Goal: Task Accomplishment & Management: Use online tool/utility

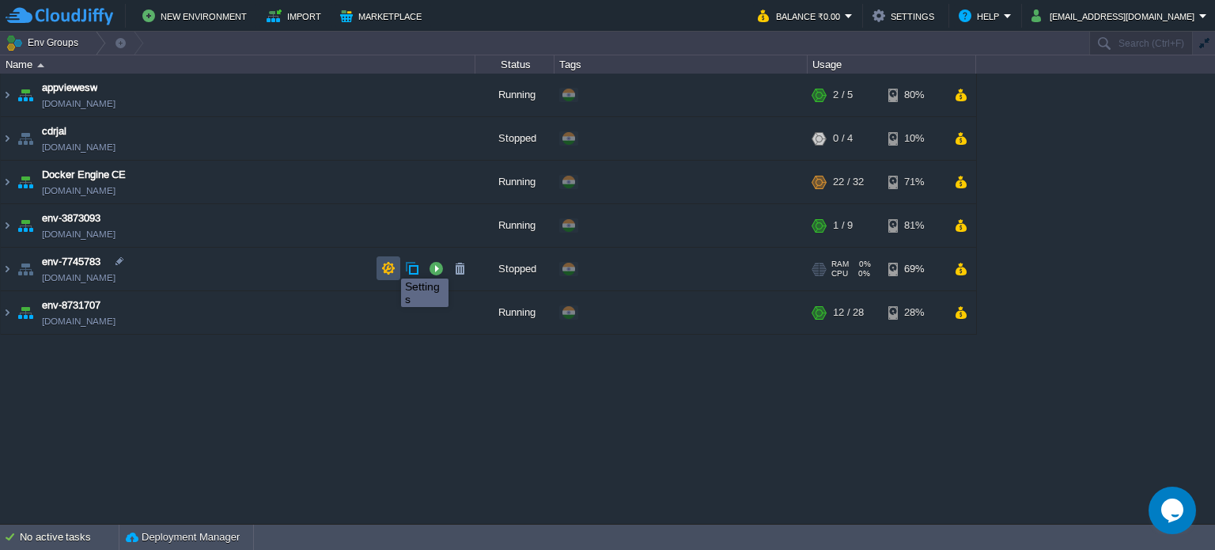
click at [389, 264] on button "button" at bounding box center [388, 268] width 14 height 14
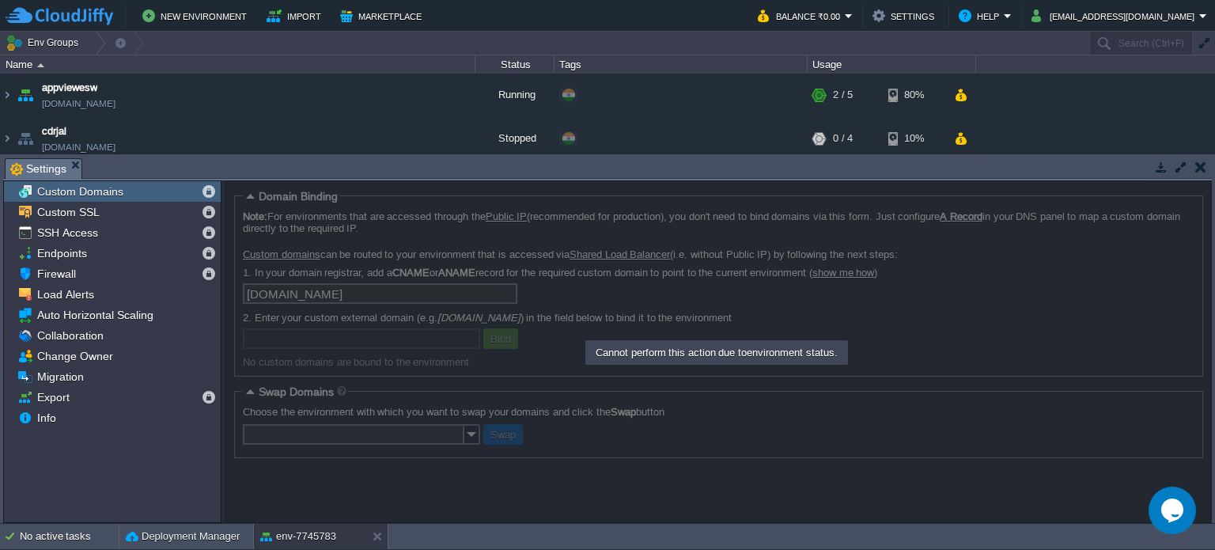
click at [74, 169] on em "Settings" at bounding box center [45, 169] width 71 height 20
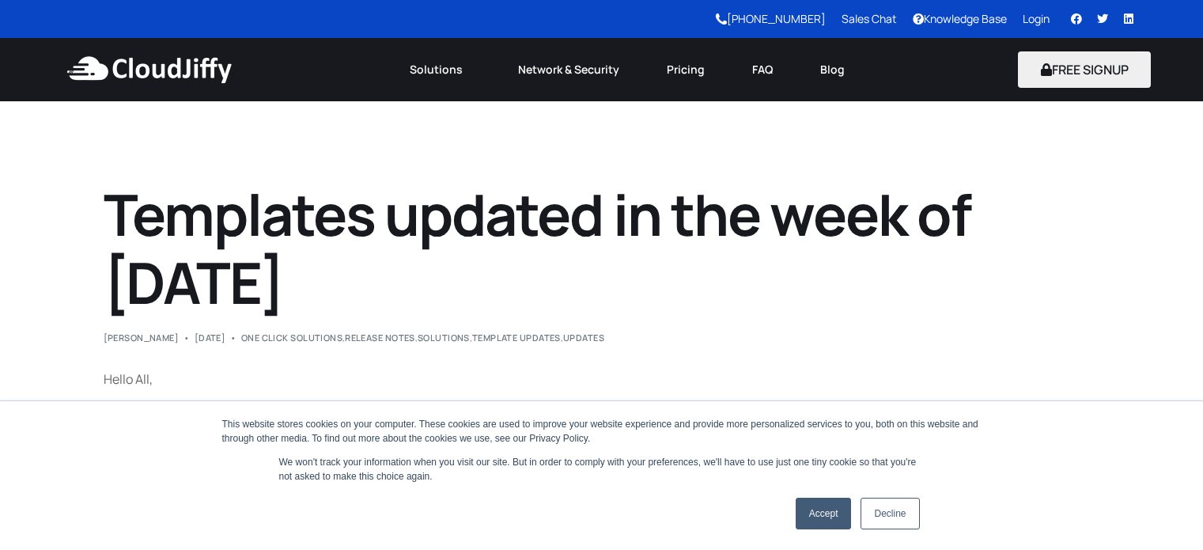
scroll to position [247, 0]
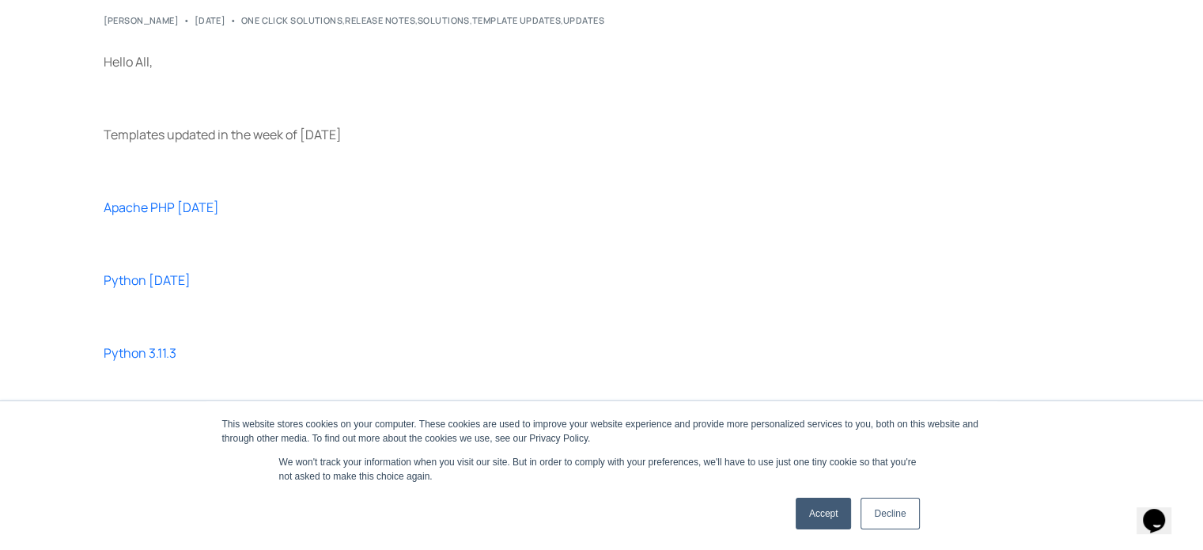
scroll to position [326, 0]
click at [813, 519] on link "Accept" at bounding box center [824, 514] width 56 height 32
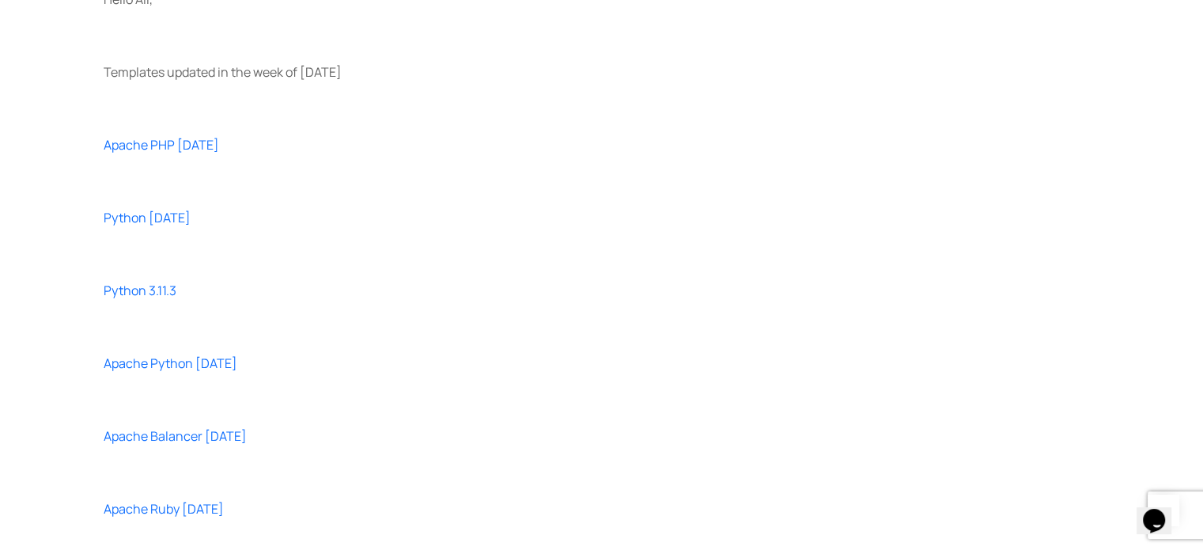
scroll to position [381, 0]
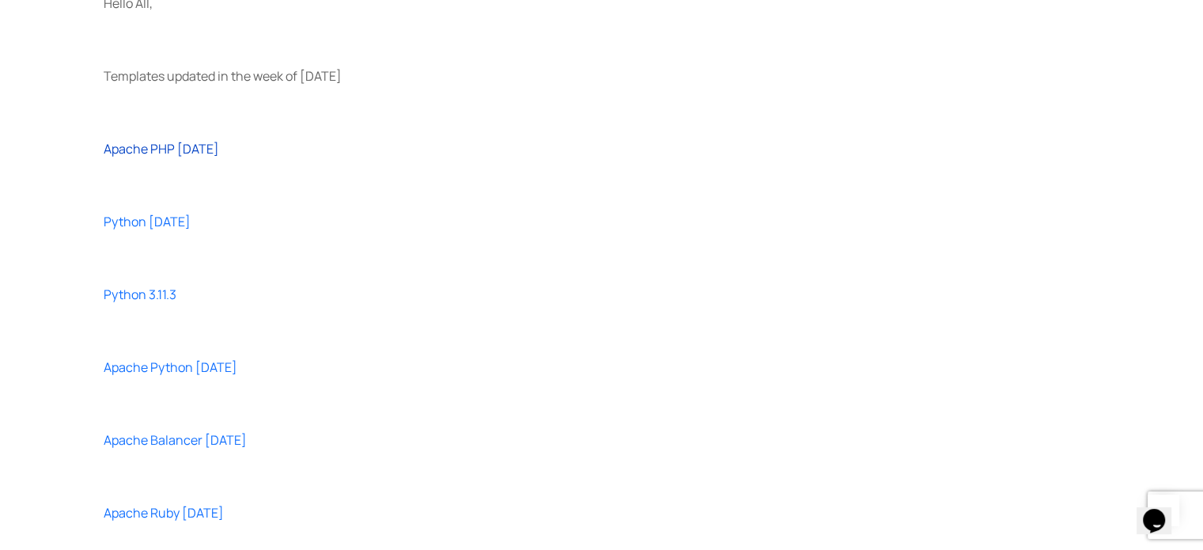
click at [196, 150] on link "Apache PHP [DATE]" at bounding box center [162, 148] width 116 height 17
click at [185, 369] on link "Apache Python [DATE]" at bounding box center [171, 366] width 134 height 17
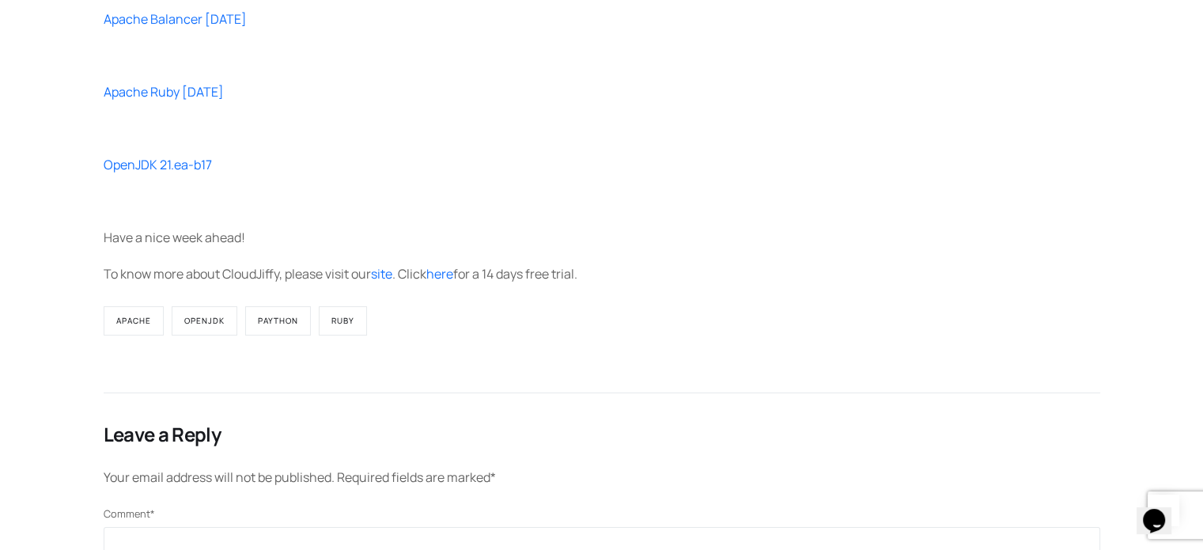
scroll to position [812, 0]
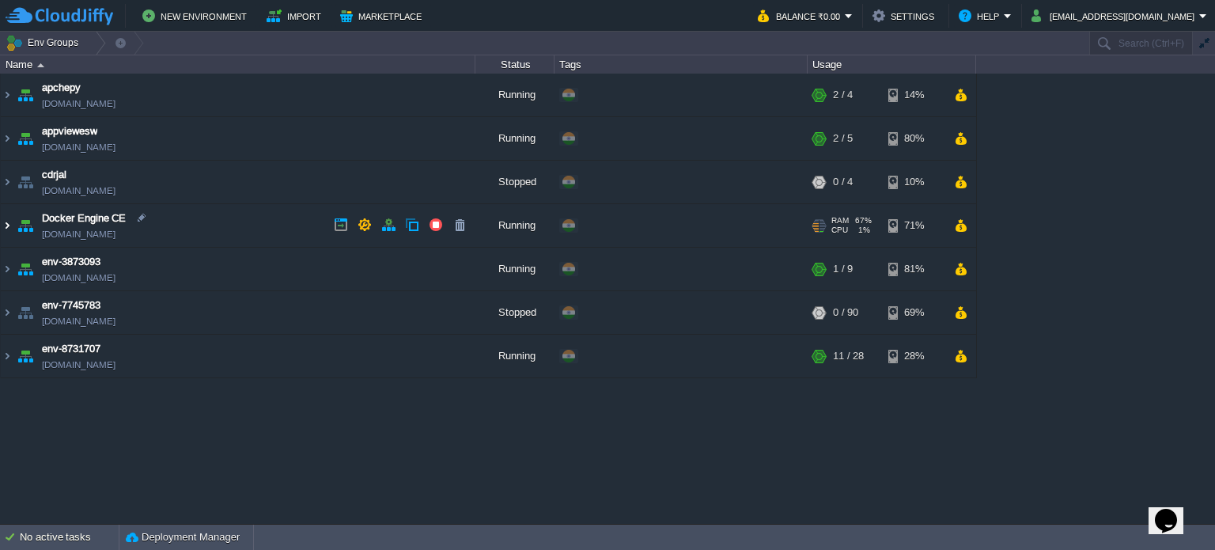
click at [4, 230] on img at bounding box center [7, 225] width 13 height 43
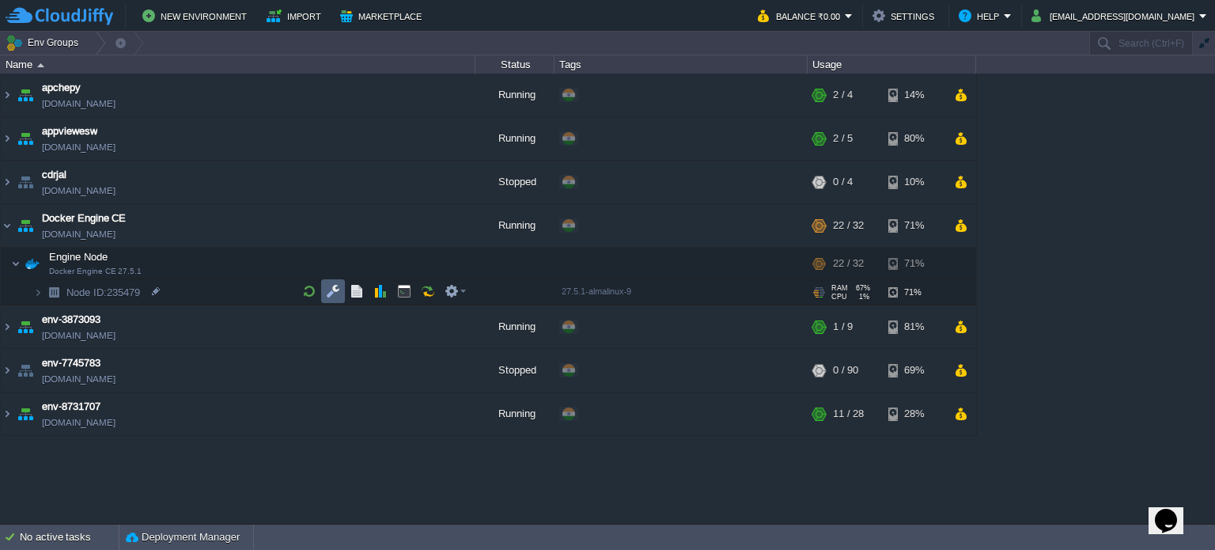
click at [332, 301] on td at bounding box center [333, 291] width 24 height 24
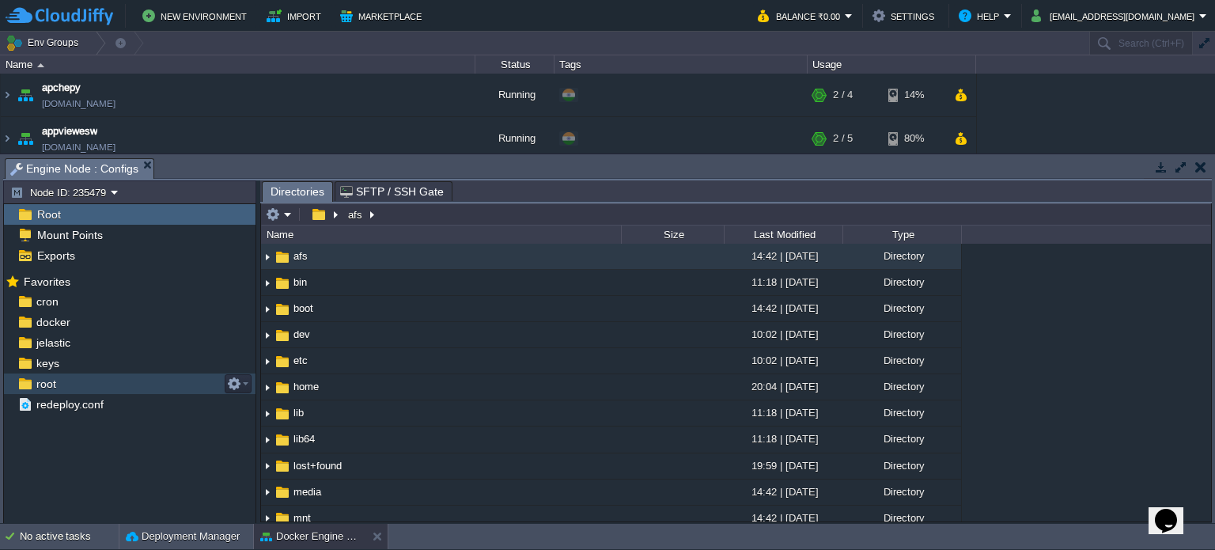
click at [51, 379] on span "root" at bounding box center [45, 384] width 25 height 14
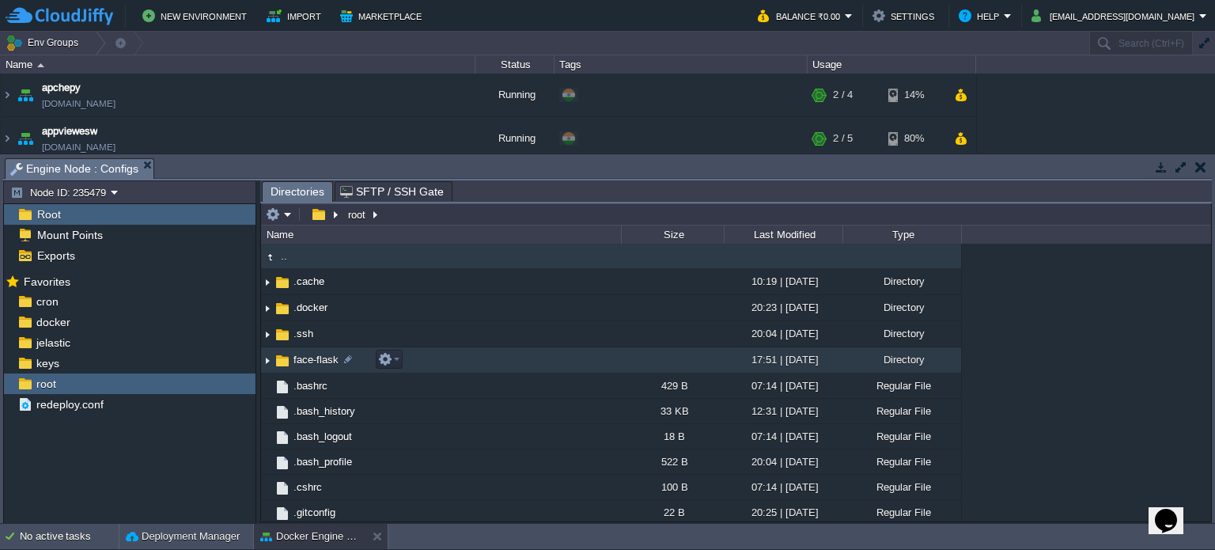
click at [288, 355] on img at bounding box center [282, 360] width 17 height 17
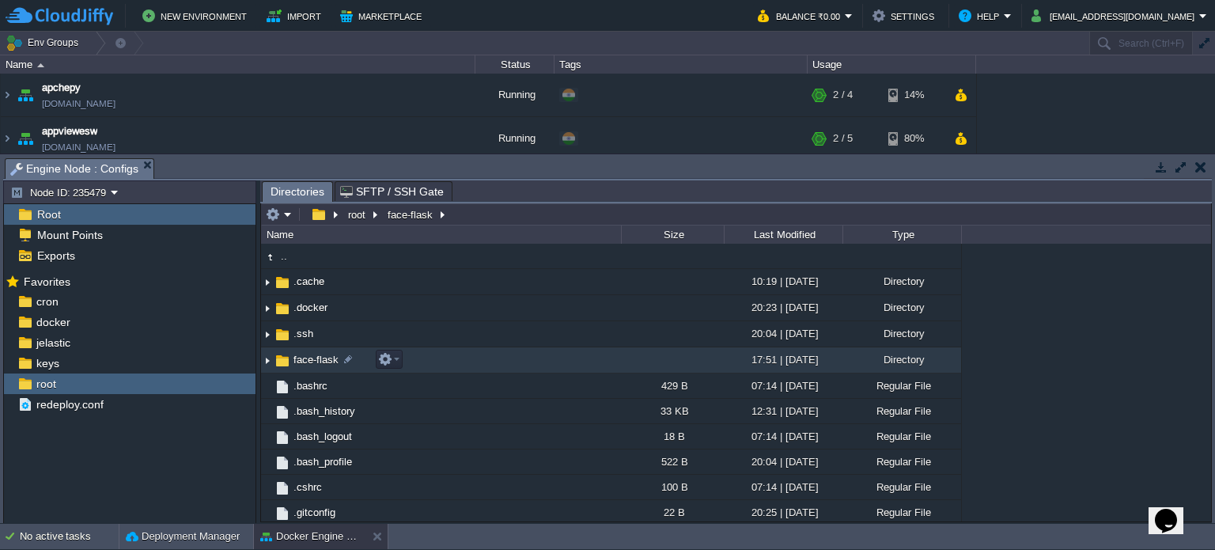
click at [288, 355] on img at bounding box center [282, 360] width 17 height 17
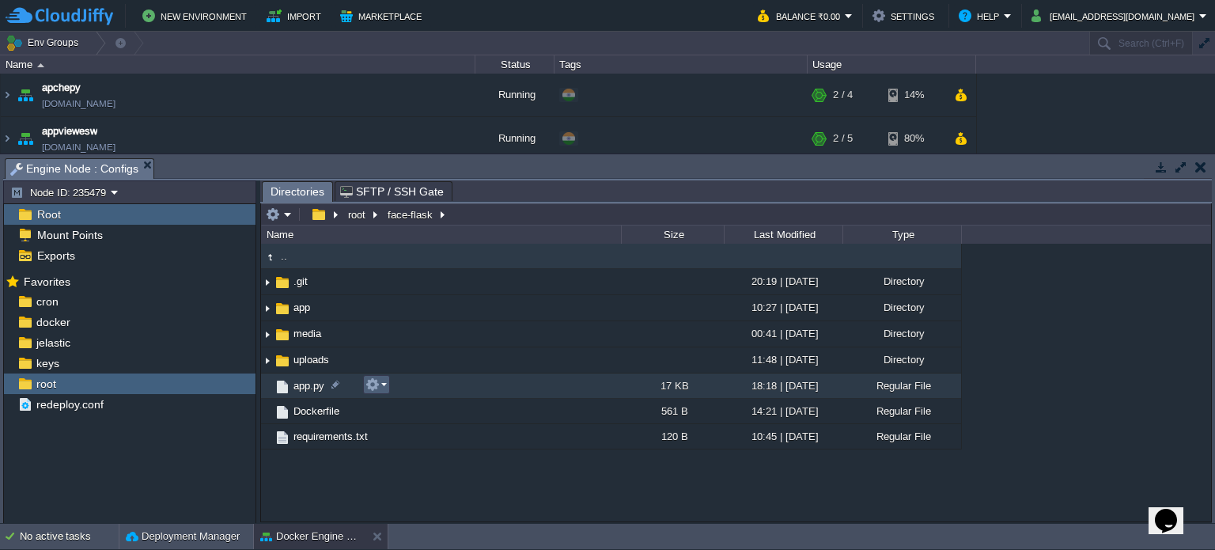
click at [382, 388] on em at bounding box center [376, 384] width 21 height 14
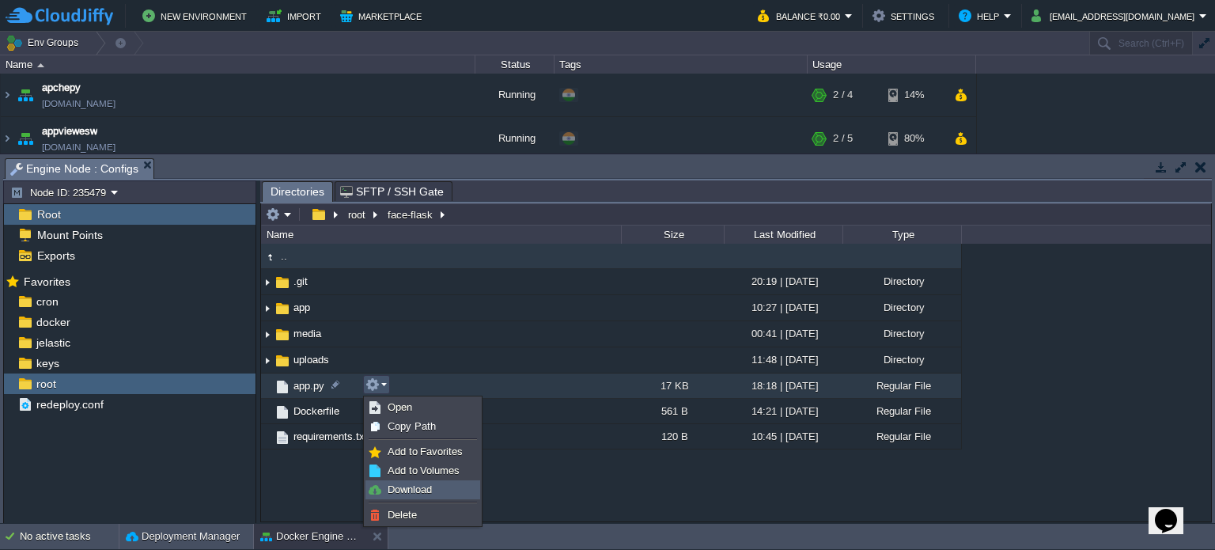
click at [399, 483] on span "Download" at bounding box center [410, 489] width 44 height 12
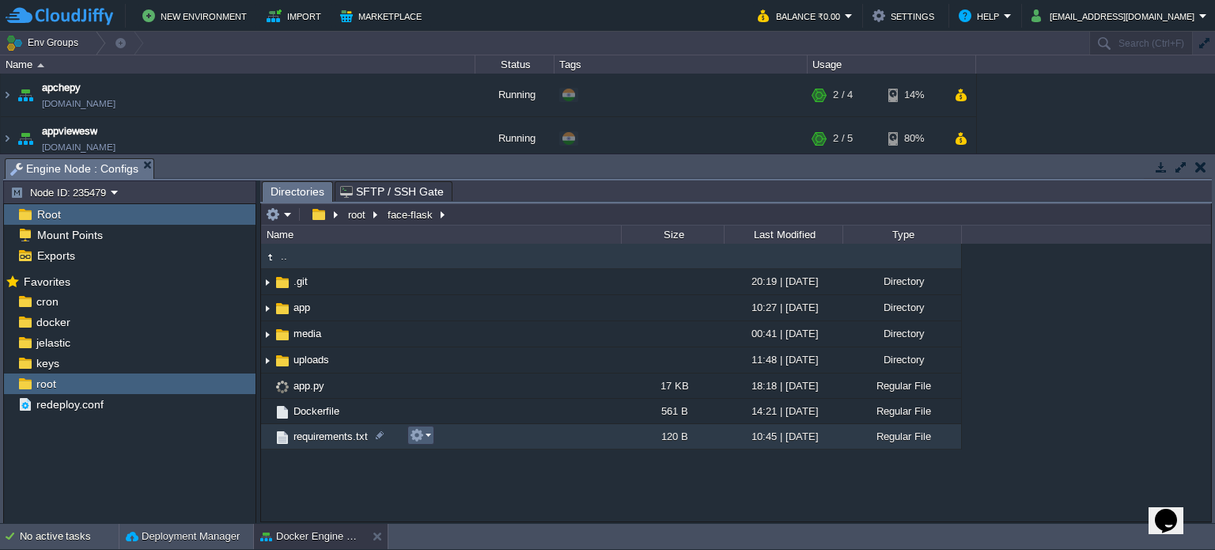
click at [420, 434] on button "button" at bounding box center [417, 435] width 14 height 14
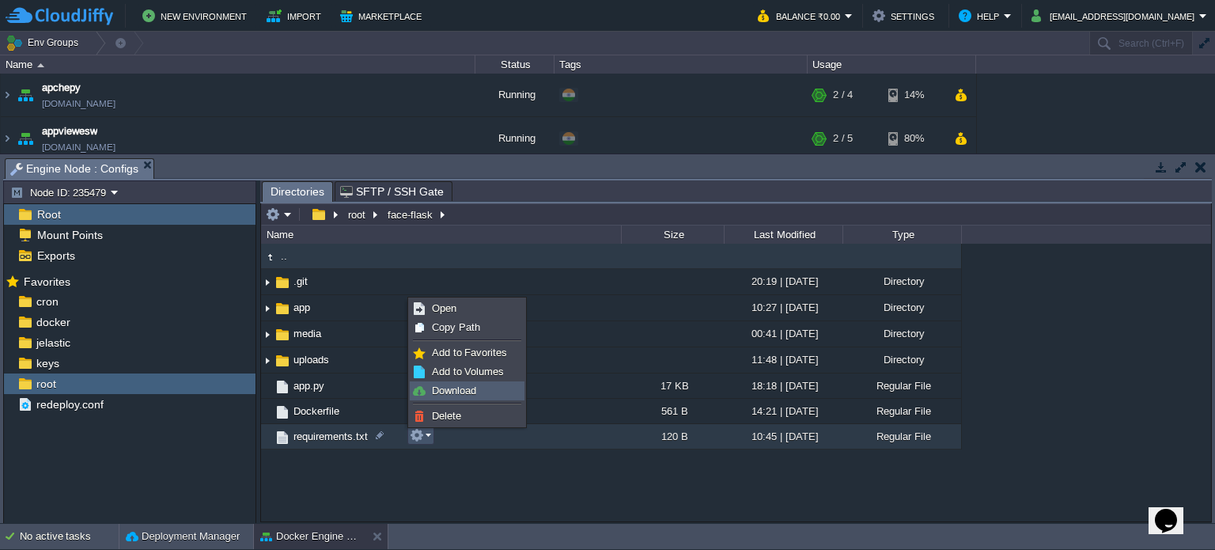
click at [449, 392] on span "Download" at bounding box center [454, 390] width 44 height 12
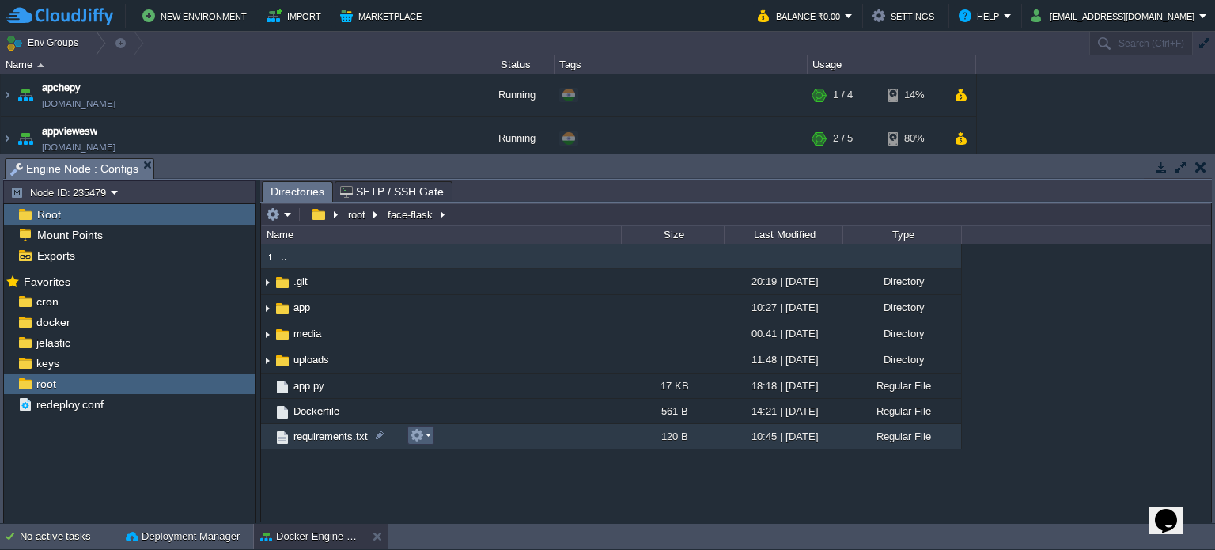
click at [408, 436] on td at bounding box center [420, 435] width 27 height 19
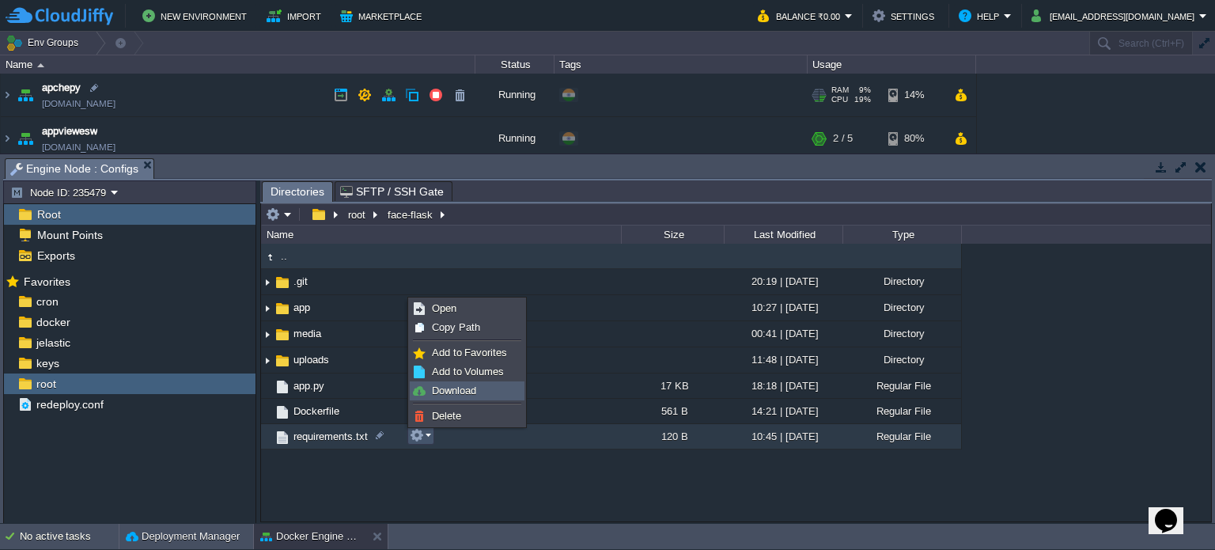
click at [478, 388] on link "Download" at bounding box center [467, 390] width 113 height 17
